Goal: Information Seeking & Learning: Check status

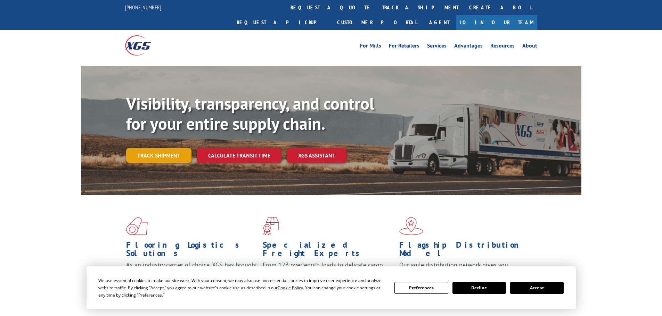
click at [169, 148] on link "Track shipment" at bounding box center [158, 155] width 65 height 15
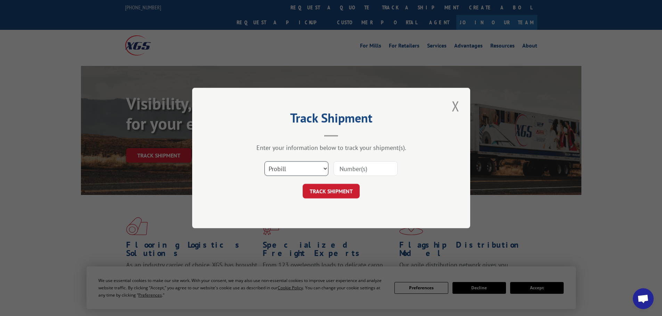
click at [322, 166] on select "Select category... Probill BOL PO" at bounding box center [296, 169] width 64 height 15
select select "bol"
click at [264, 162] on select "Select category... Probill BOL PO" at bounding box center [296, 169] width 64 height 15
click at [351, 169] on input at bounding box center [365, 169] width 64 height 15
paste input "0894036682"
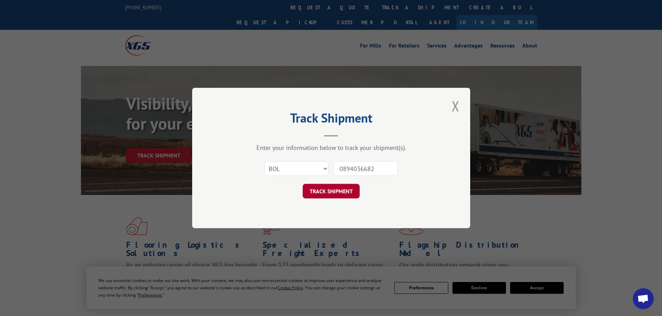
type input "0894036682"
click at [339, 193] on button "TRACK SHIPMENT" at bounding box center [331, 191] width 57 height 15
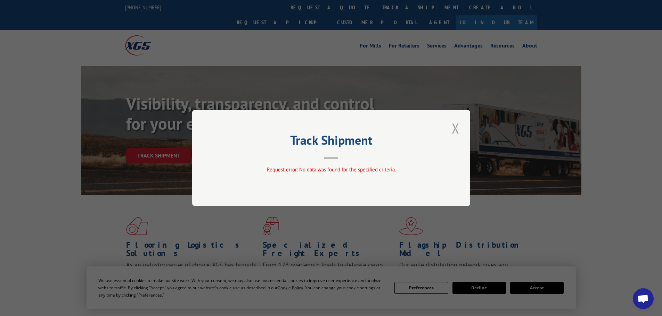
click at [456, 129] on button "Close modal" at bounding box center [455, 128] width 12 height 19
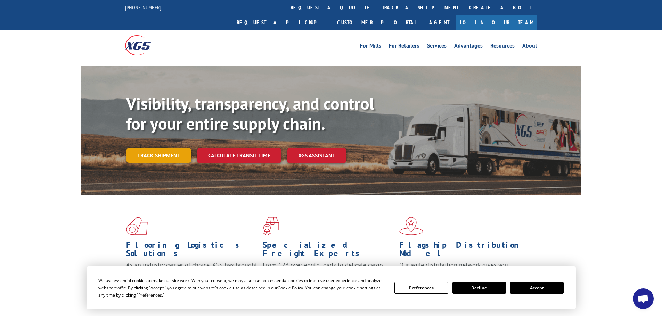
click at [170, 148] on link "Track shipment" at bounding box center [158, 155] width 65 height 15
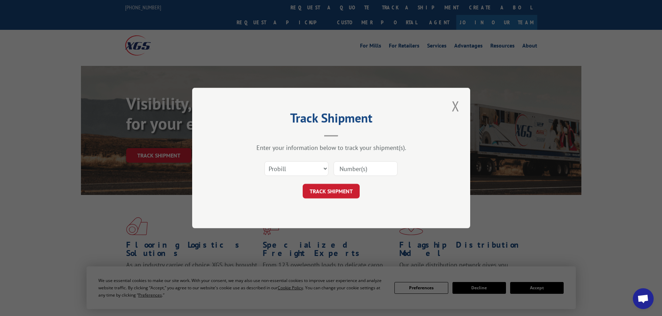
click at [343, 167] on input at bounding box center [365, 169] width 64 height 15
paste input "383192006"
type input "383192006"
click at [330, 190] on button "TRACK SHIPMENT" at bounding box center [331, 191] width 57 height 15
